Goal: Information Seeking & Learning: Learn about a topic

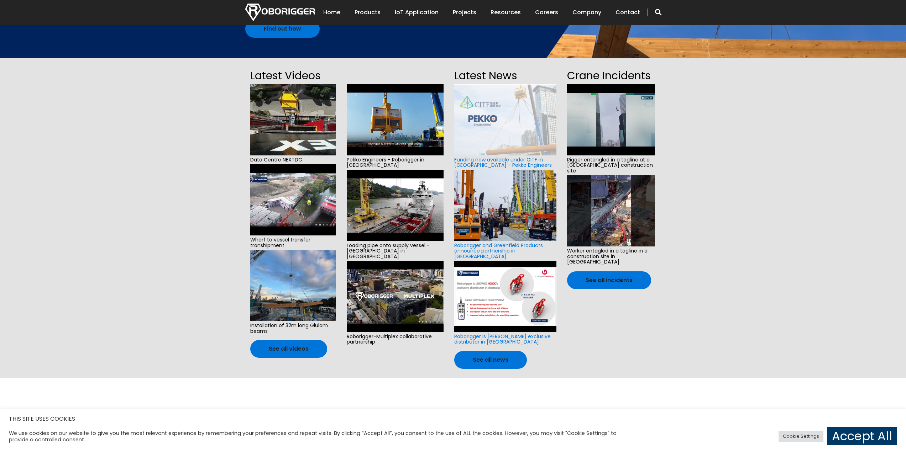
scroll to position [142, 0]
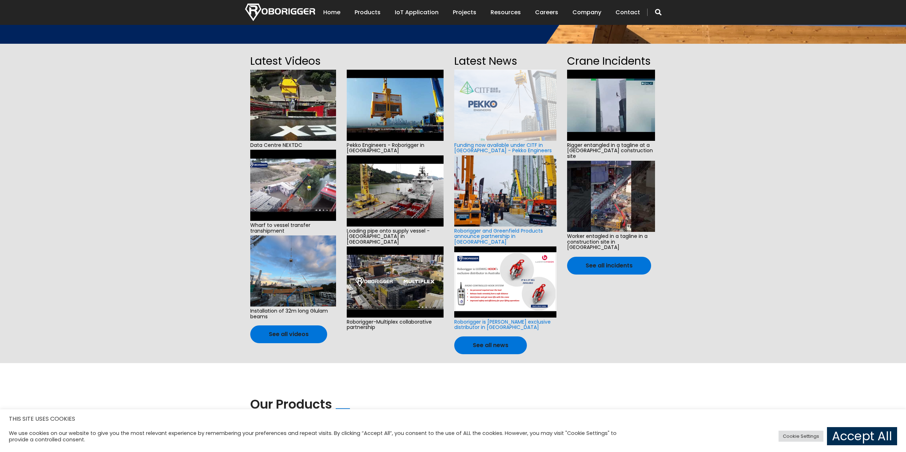
click at [840, 434] on link "Accept All" at bounding box center [862, 437] width 70 height 18
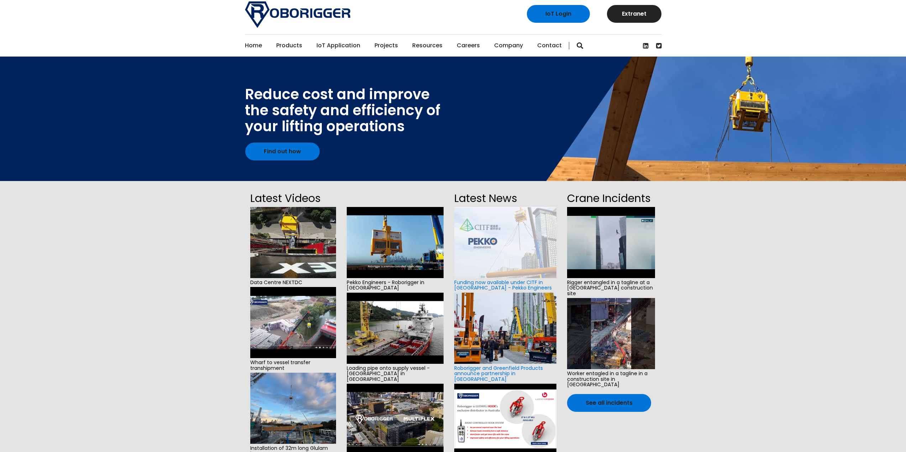
scroll to position [0, 0]
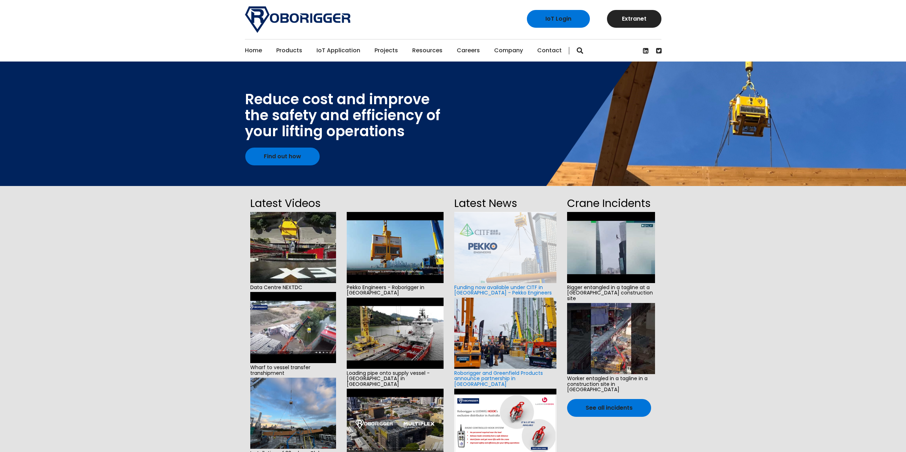
click at [250, 51] on link "Home" at bounding box center [253, 51] width 17 height 22
click at [513, 75] on link "About Us" at bounding box center [538, 70] width 89 height 16
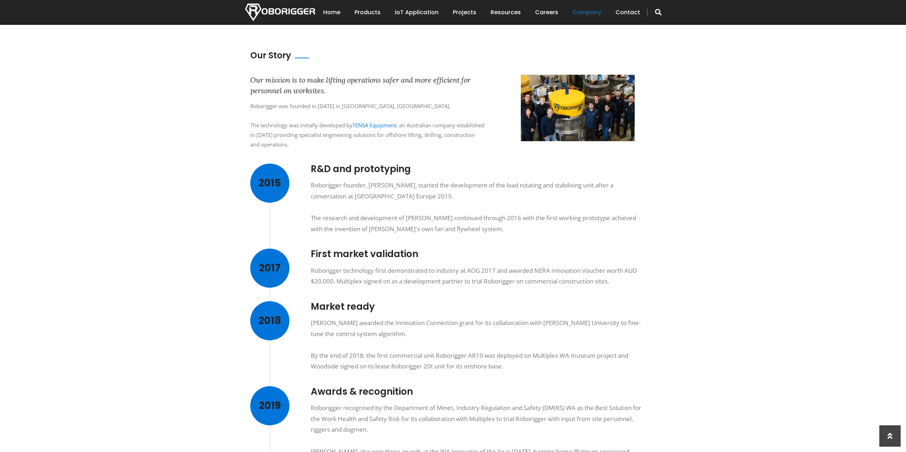
scroll to position [214, 0]
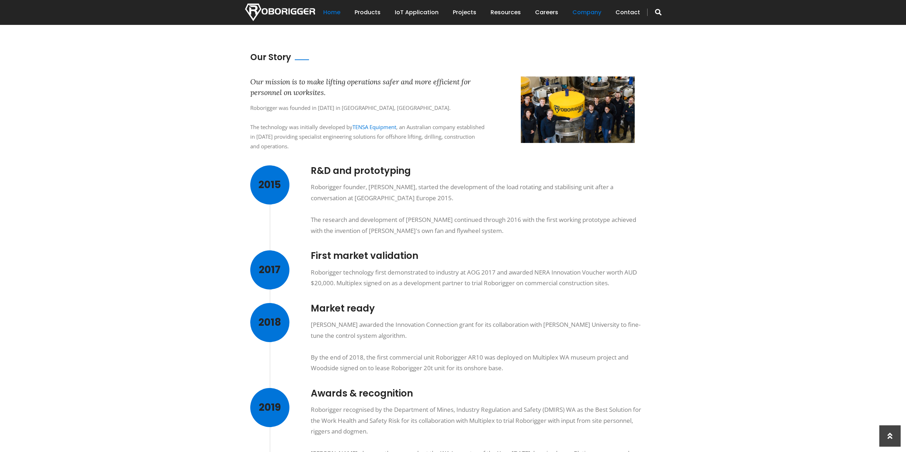
click at [331, 10] on link "Home" at bounding box center [331, 12] width 17 height 22
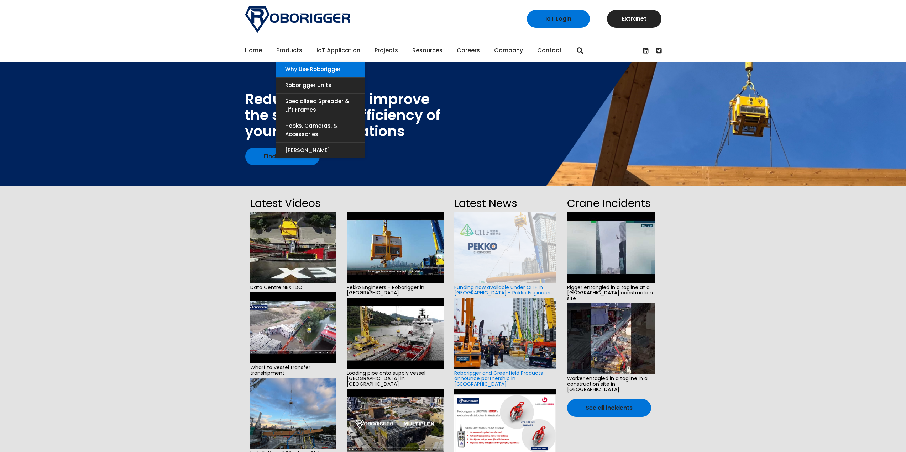
click at [301, 66] on link "Why use Roborigger" at bounding box center [320, 70] width 89 height 16
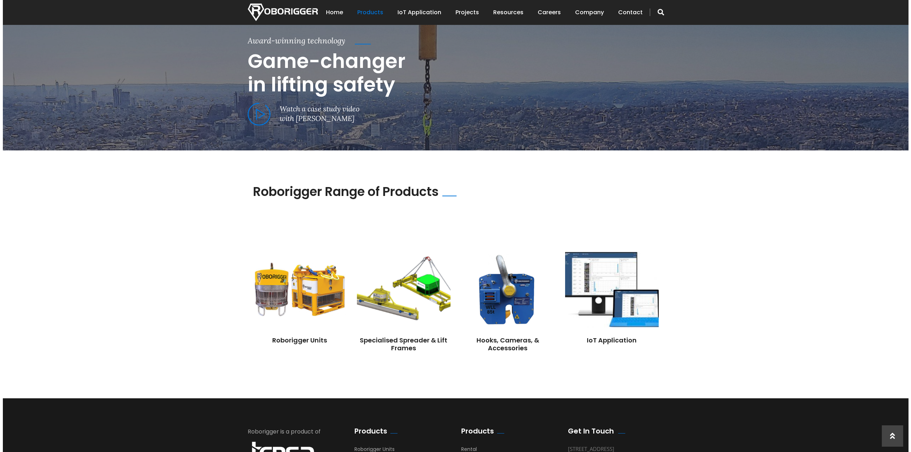
scroll to position [392, 0]
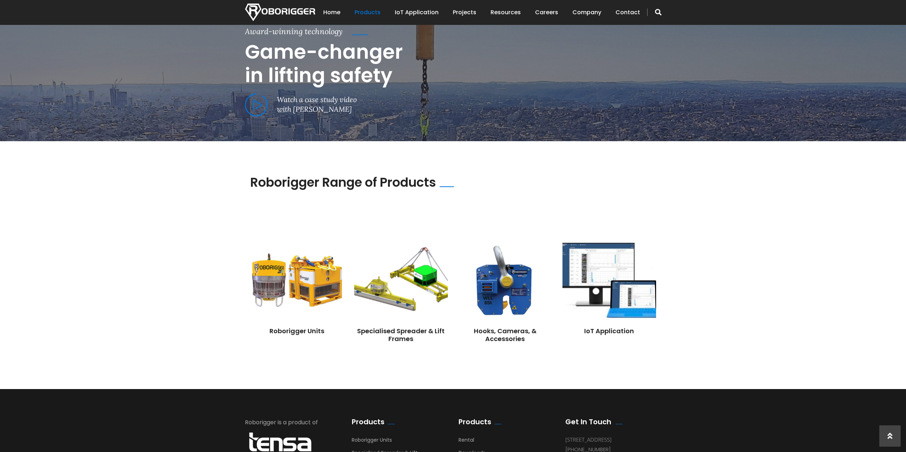
click at [253, 99] on span at bounding box center [256, 105] width 23 height 23
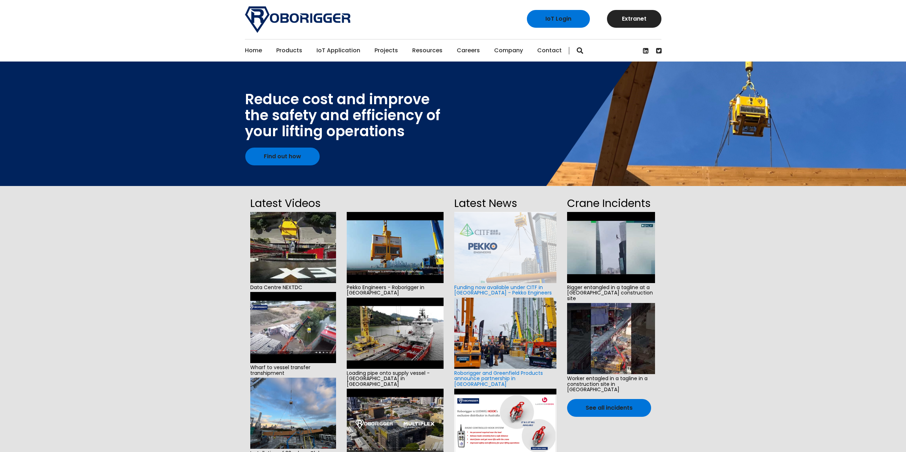
scroll to position [36, 0]
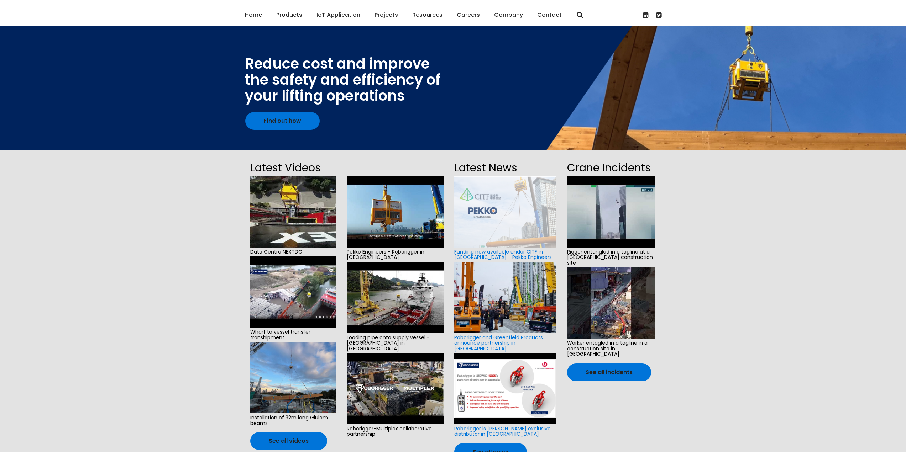
click at [405, 304] on img at bounding box center [395, 297] width 97 height 71
click at [296, 334] on span "Wharf to vessel transfer transhipment" at bounding box center [293, 335] width 86 height 15
click at [284, 298] on img at bounding box center [293, 292] width 86 height 71
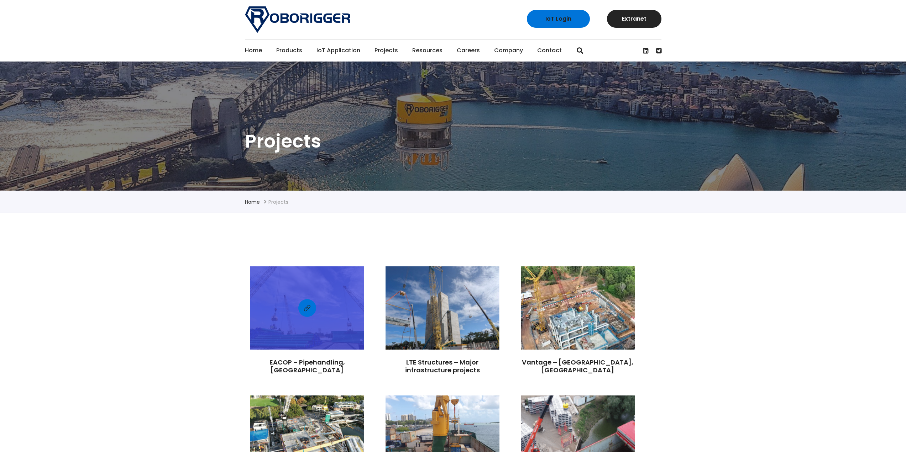
click at [283, 326] on div at bounding box center [307, 308] width 114 height 76
click at [282, 362] on link "EACOP – Pipehandling, [GEOGRAPHIC_DATA]" at bounding box center [306, 366] width 75 height 17
